Goal: Information Seeking & Learning: Check status

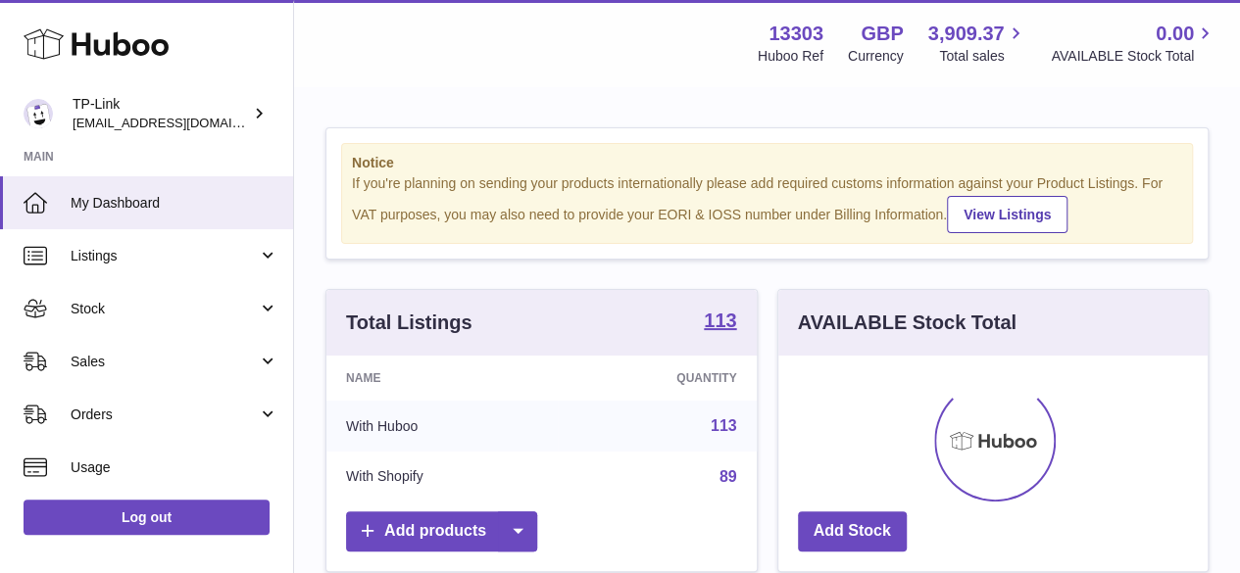
scroll to position [306, 437]
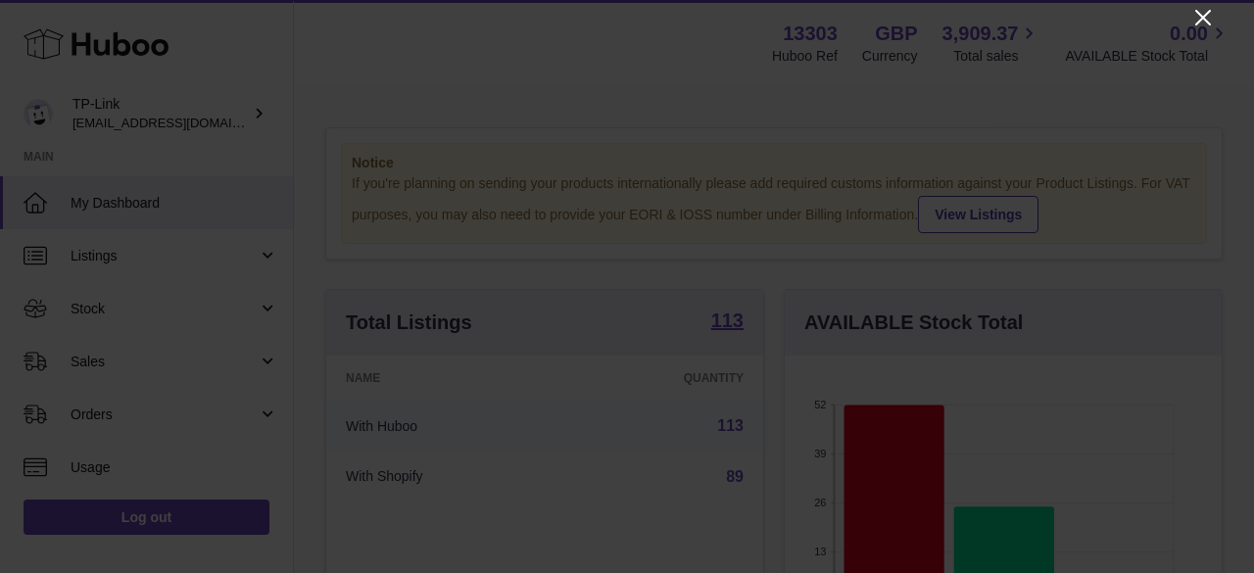
click at [1204, 11] on icon "Close" at bounding box center [1204, 18] width 24 height 24
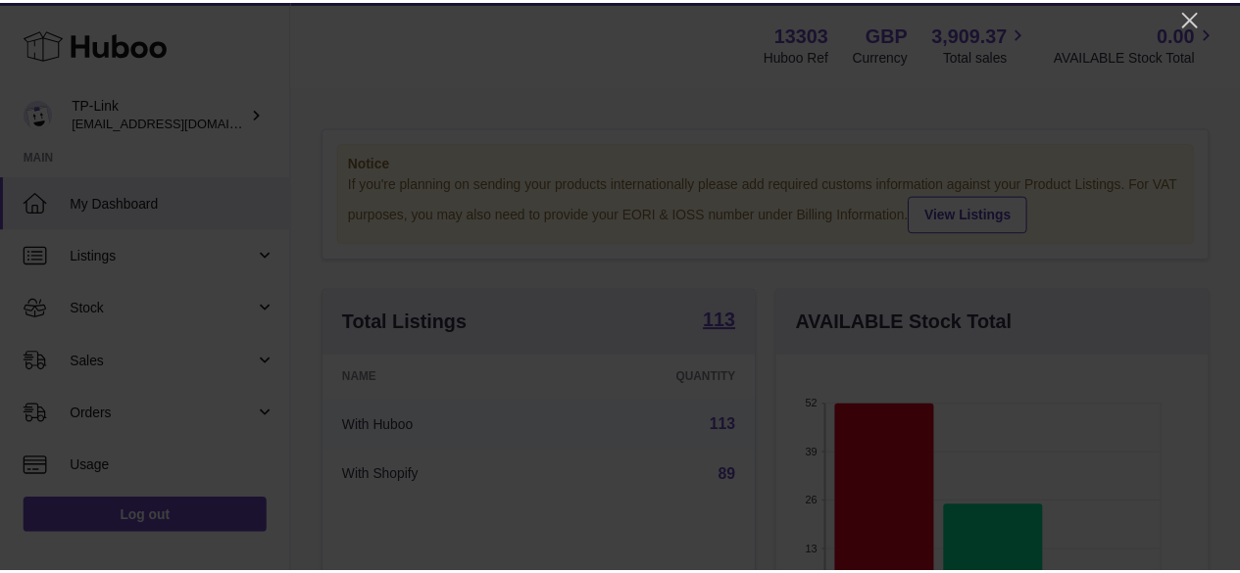
scroll to position [979707, 979581]
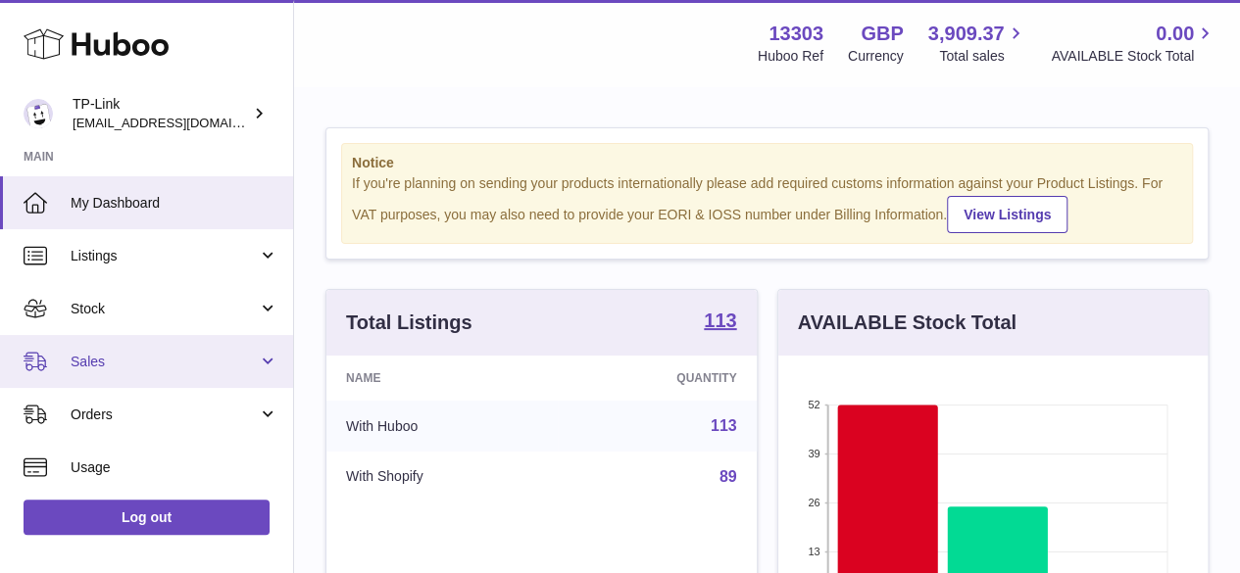
click at [94, 362] on span "Sales" at bounding box center [164, 362] width 187 height 19
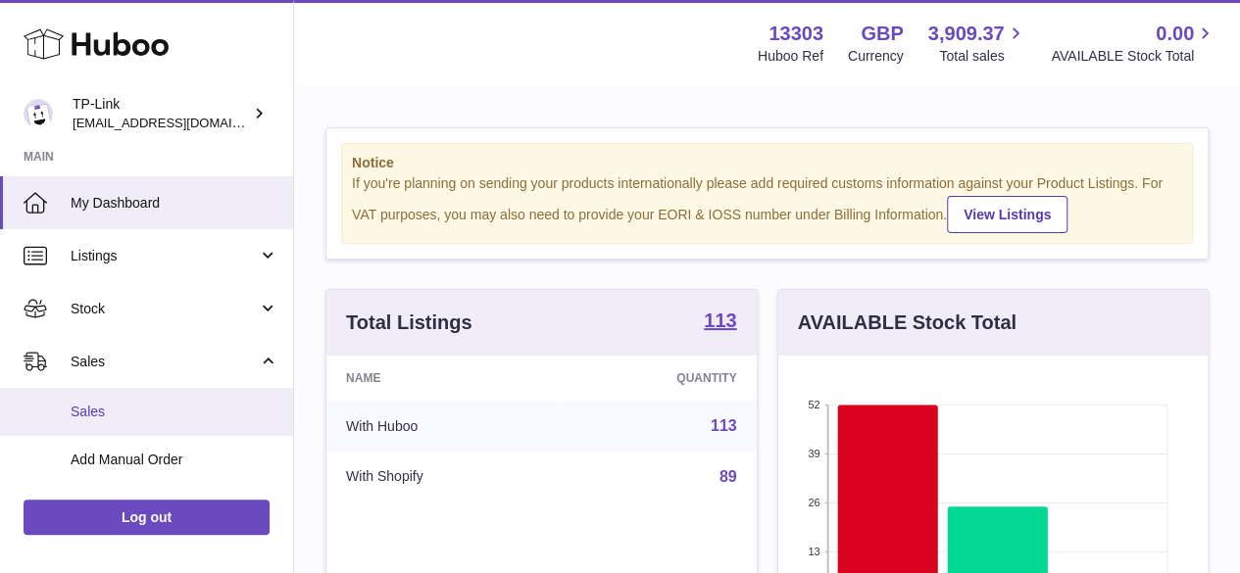
click at [100, 407] on span "Sales" at bounding box center [175, 412] width 208 height 19
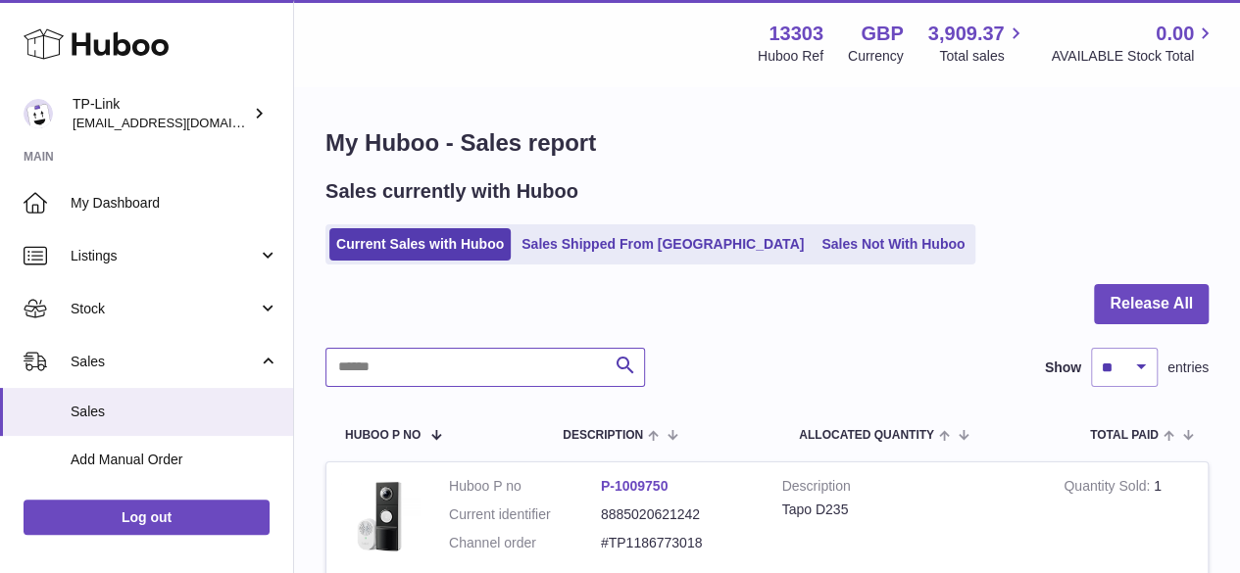
click at [383, 365] on input "text" at bounding box center [484, 367] width 319 height 39
paste input "**********"
type input "**********"
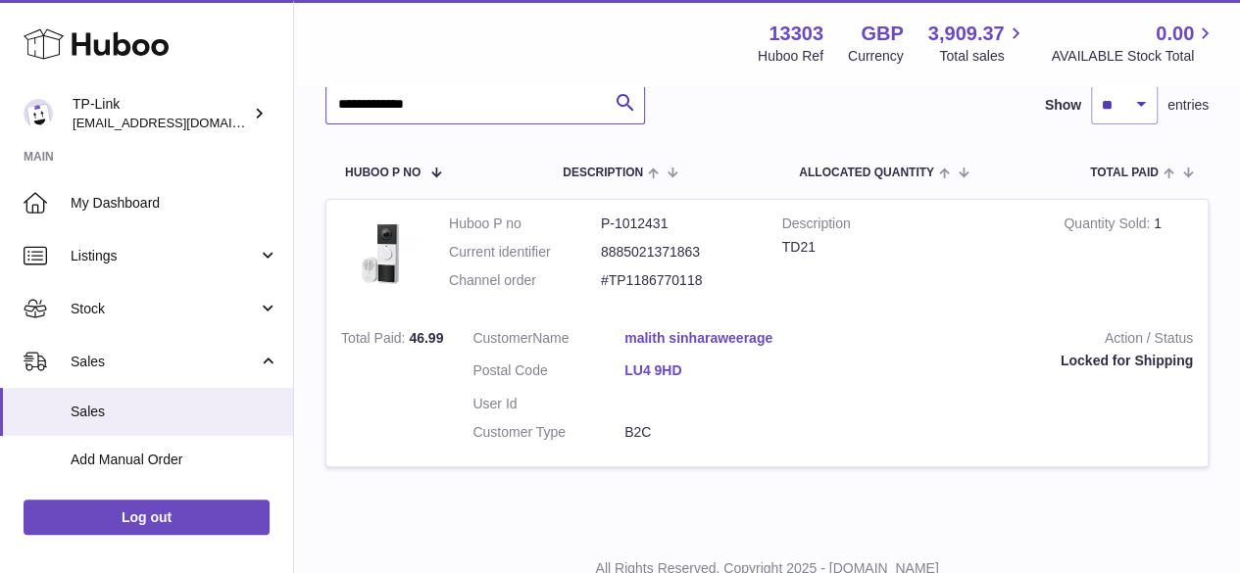
scroll to position [294, 0]
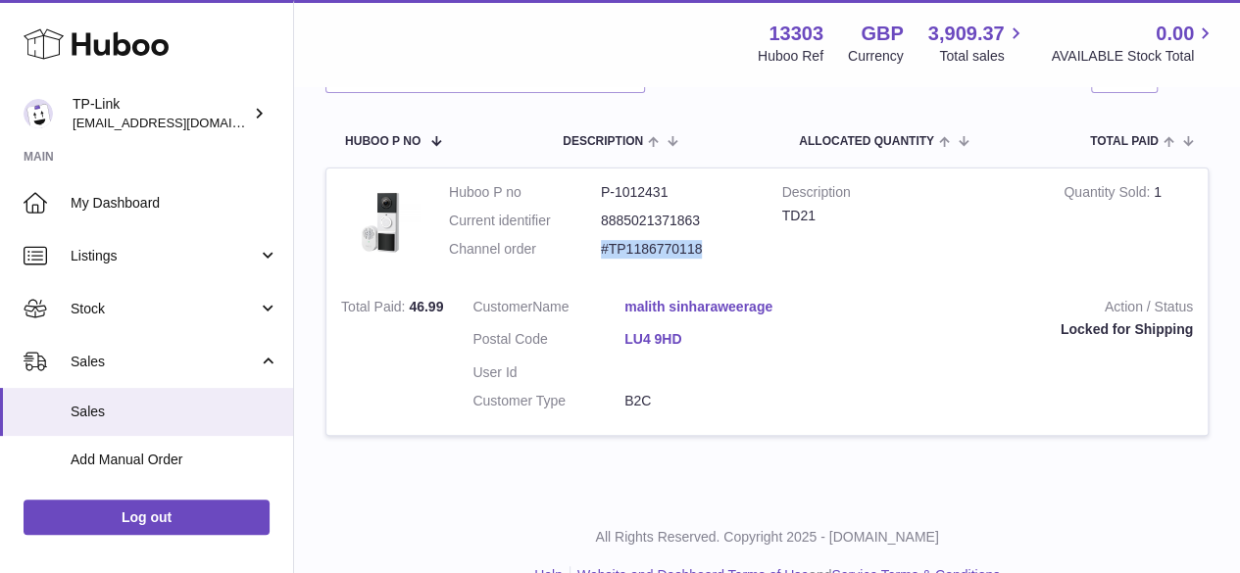
drag, startPoint x: 600, startPoint y: 244, endPoint x: 700, endPoint y: 248, distance: 100.0
click at [700, 248] on dd "#TP1186770118" at bounding box center [677, 249] width 152 height 19
copy dd "#TP1186770118"
